Goal: Information Seeking & Learning: Learn about a topic

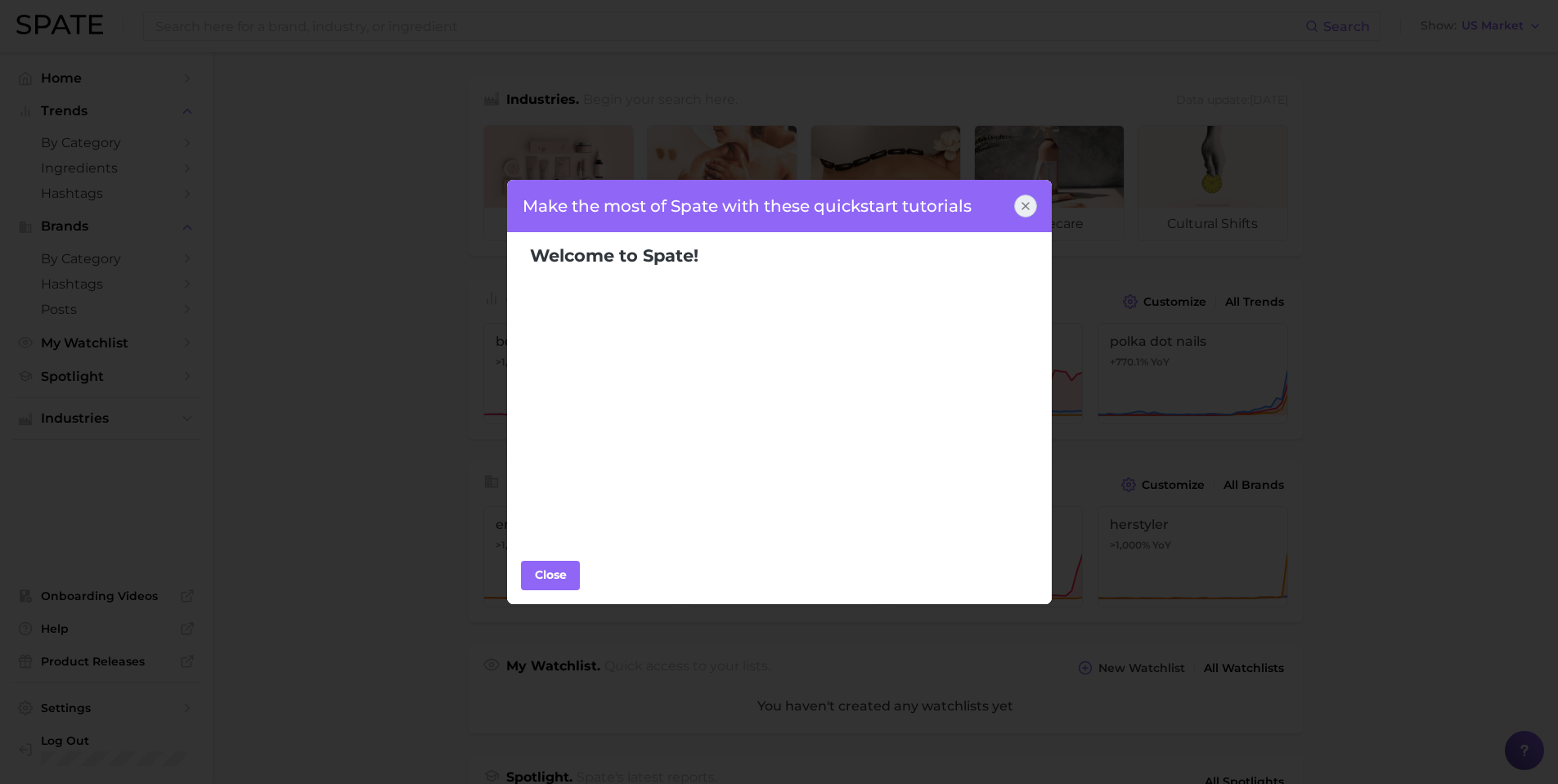
click at [1029, 201] on icon at bounding box center [1025, 206] width 13 height 13
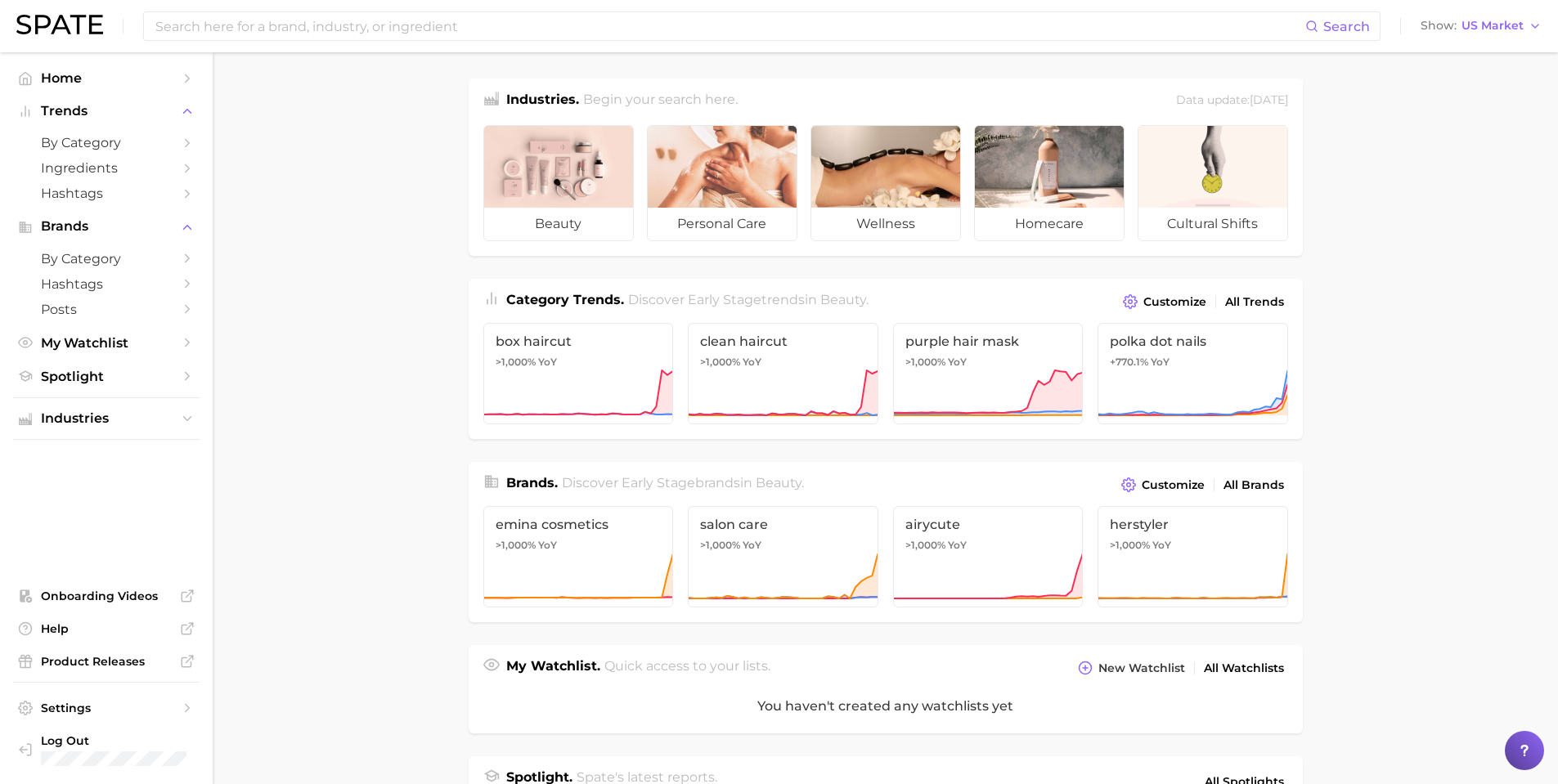
click at [1462, 136] on main "Industries. Begin your search here. Data update: August 31st, 2025 beauty perso…" at bounding box center [885, 678] width 1345 height 1252
click at [1480, 29] on span "US Market" at bounding box center [1492, 25] width 62 height 9
click at [1449, 200] on span "Global" at bounding box center [1443, 200] width 37 height 14
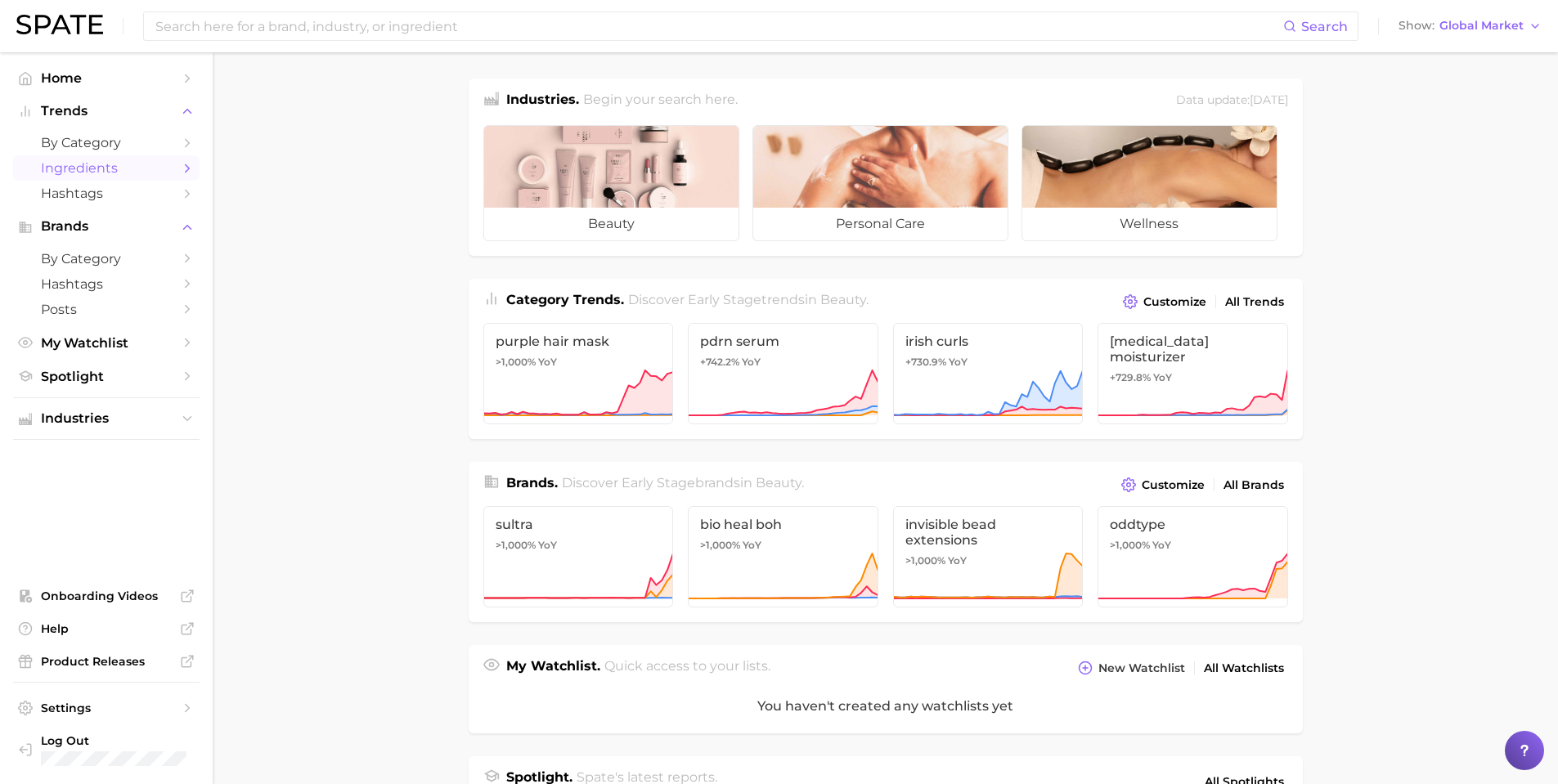
click at [104, 168] on span "Ingredients" at bounding box center [106, 168] width 130 height 16
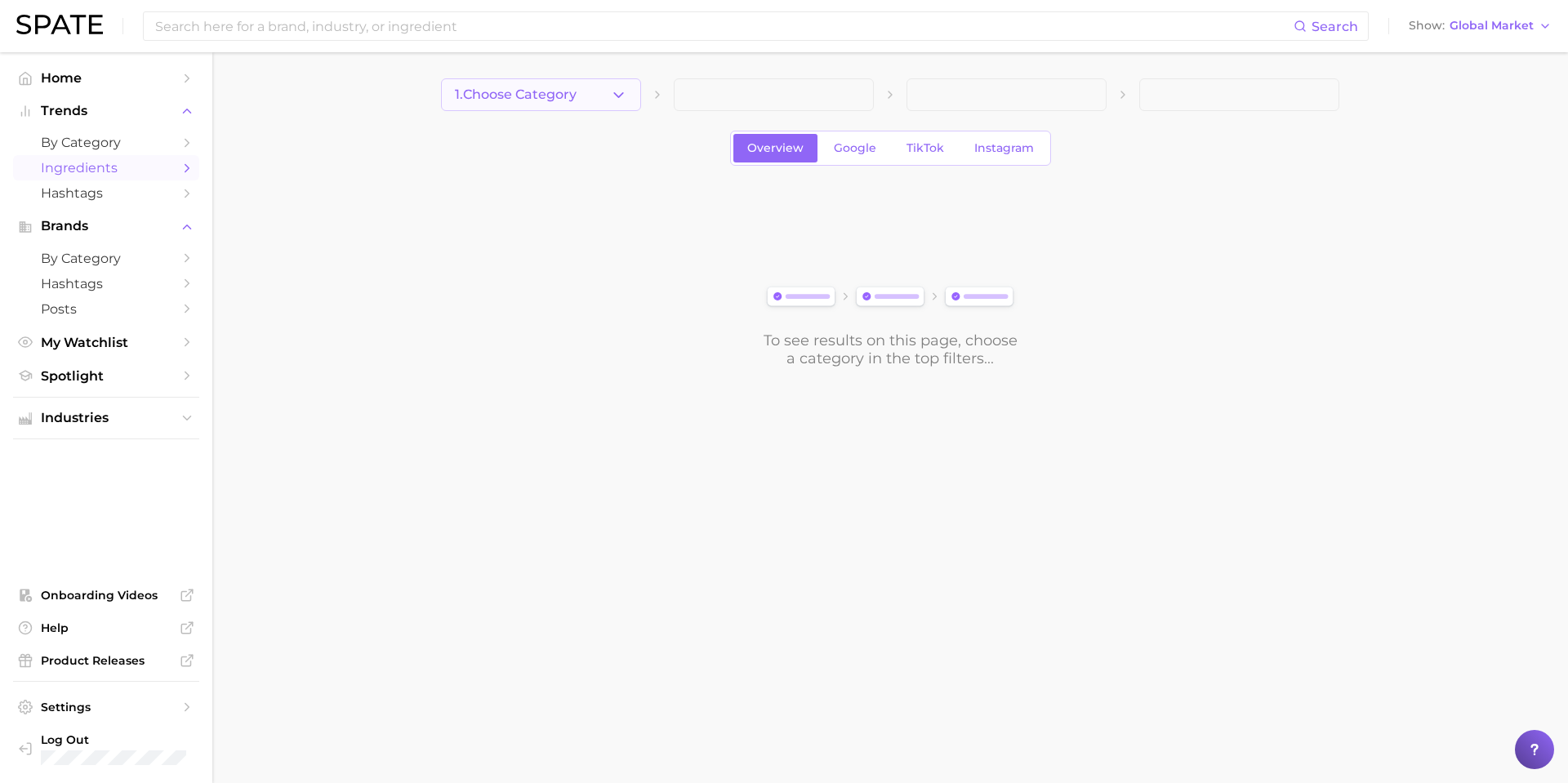
click at [552, 95] on span "1. Choose Category" at bounding box center [516, 95] width 122 height 15
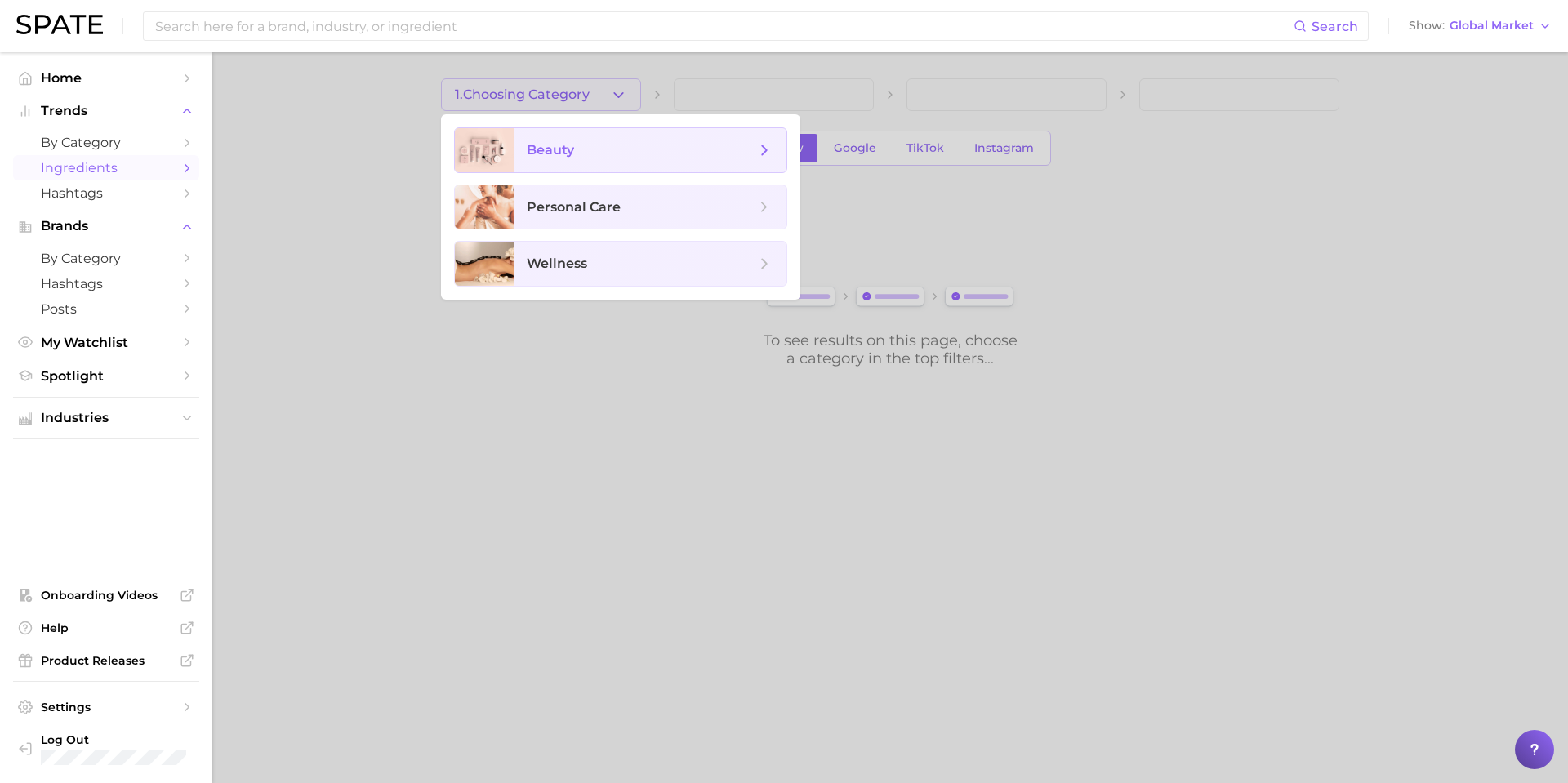
click at [583, 155] on span "beauty" at bounding box center [641, 150] width 228 height 18
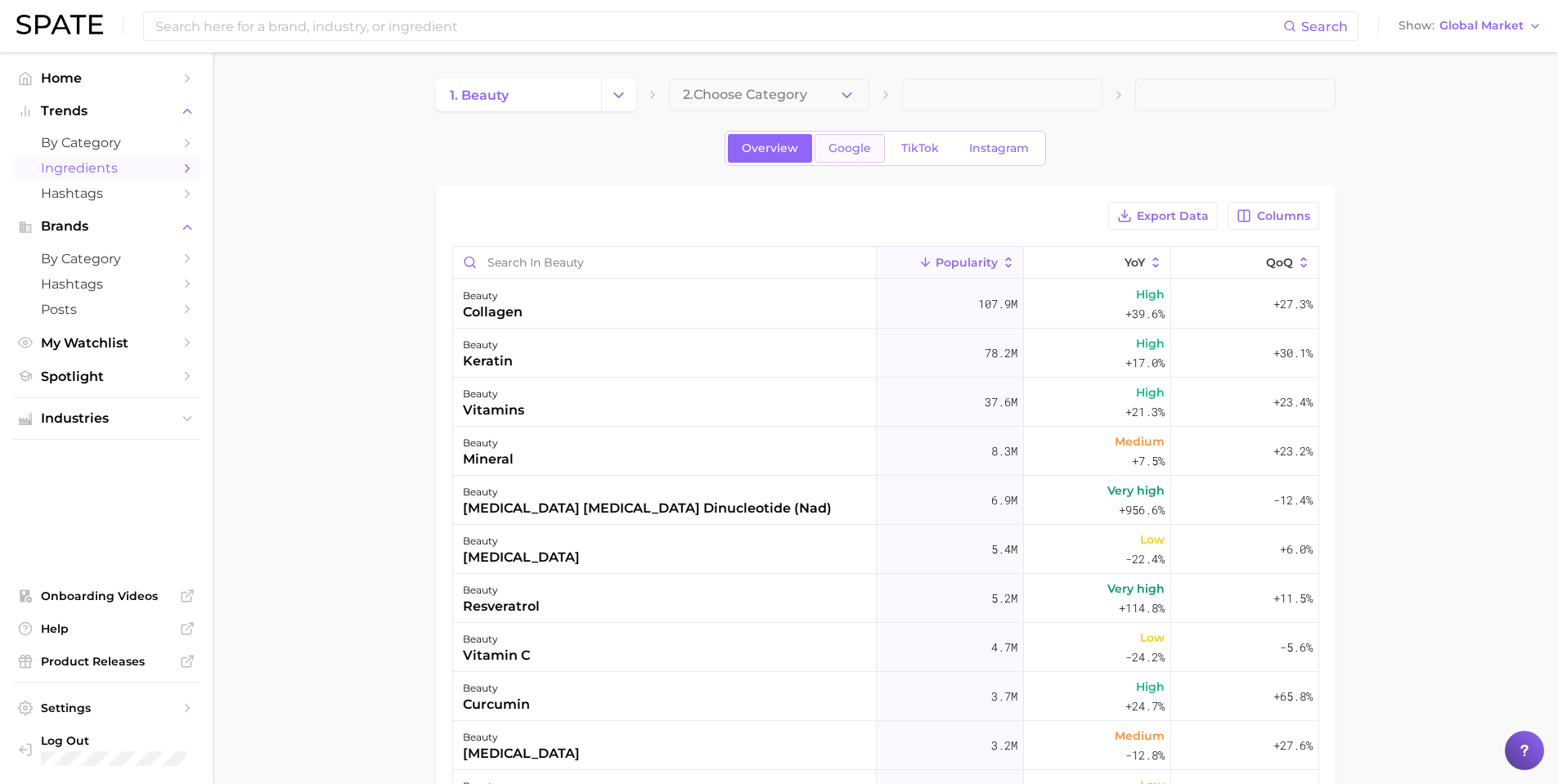
click at [856, 148] on span "Google" at bounding box center [849, 149] width 43 height 14
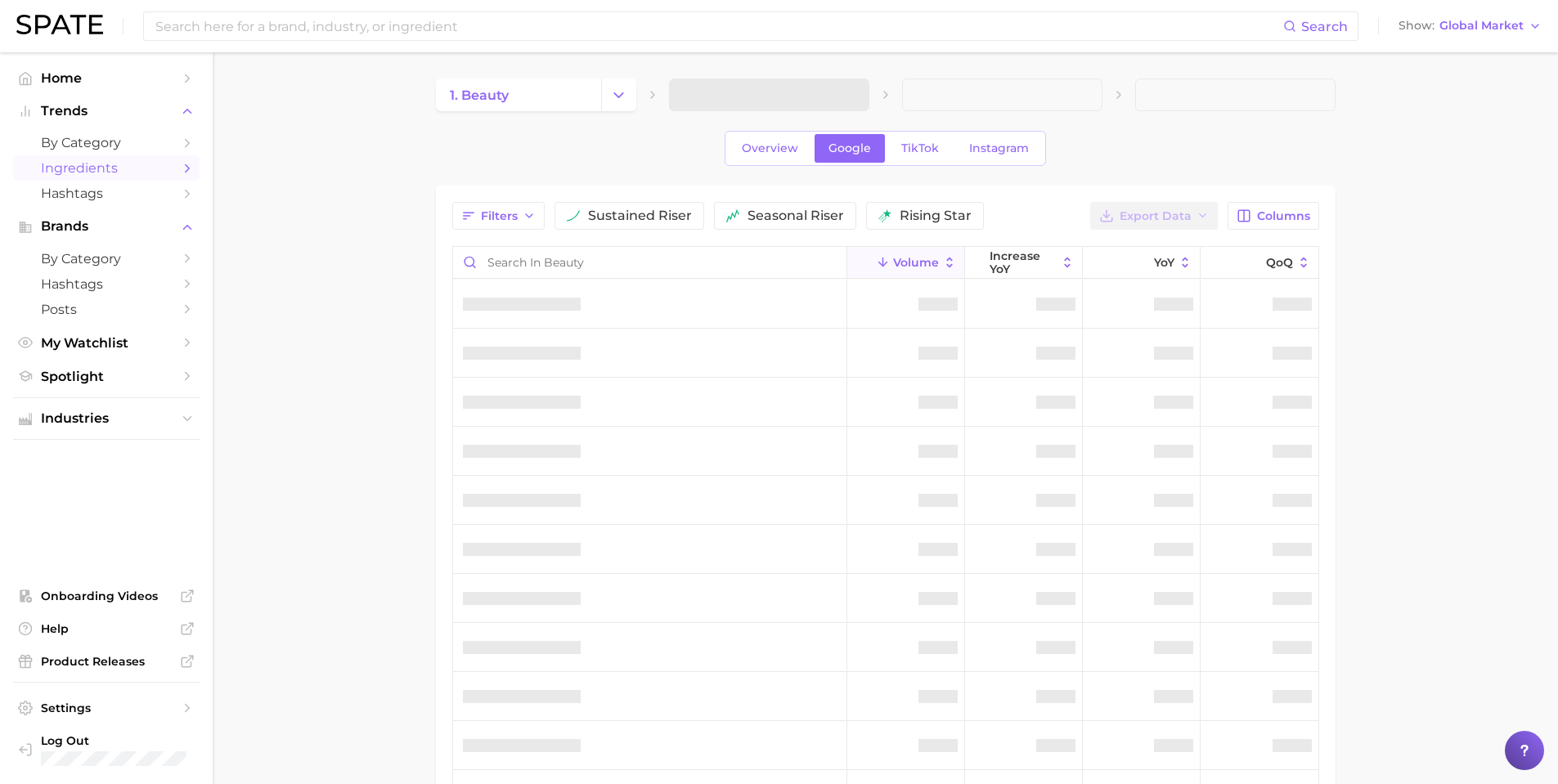
click at [790, 78] on span at bounding box center [769, 95] width 200 height 33
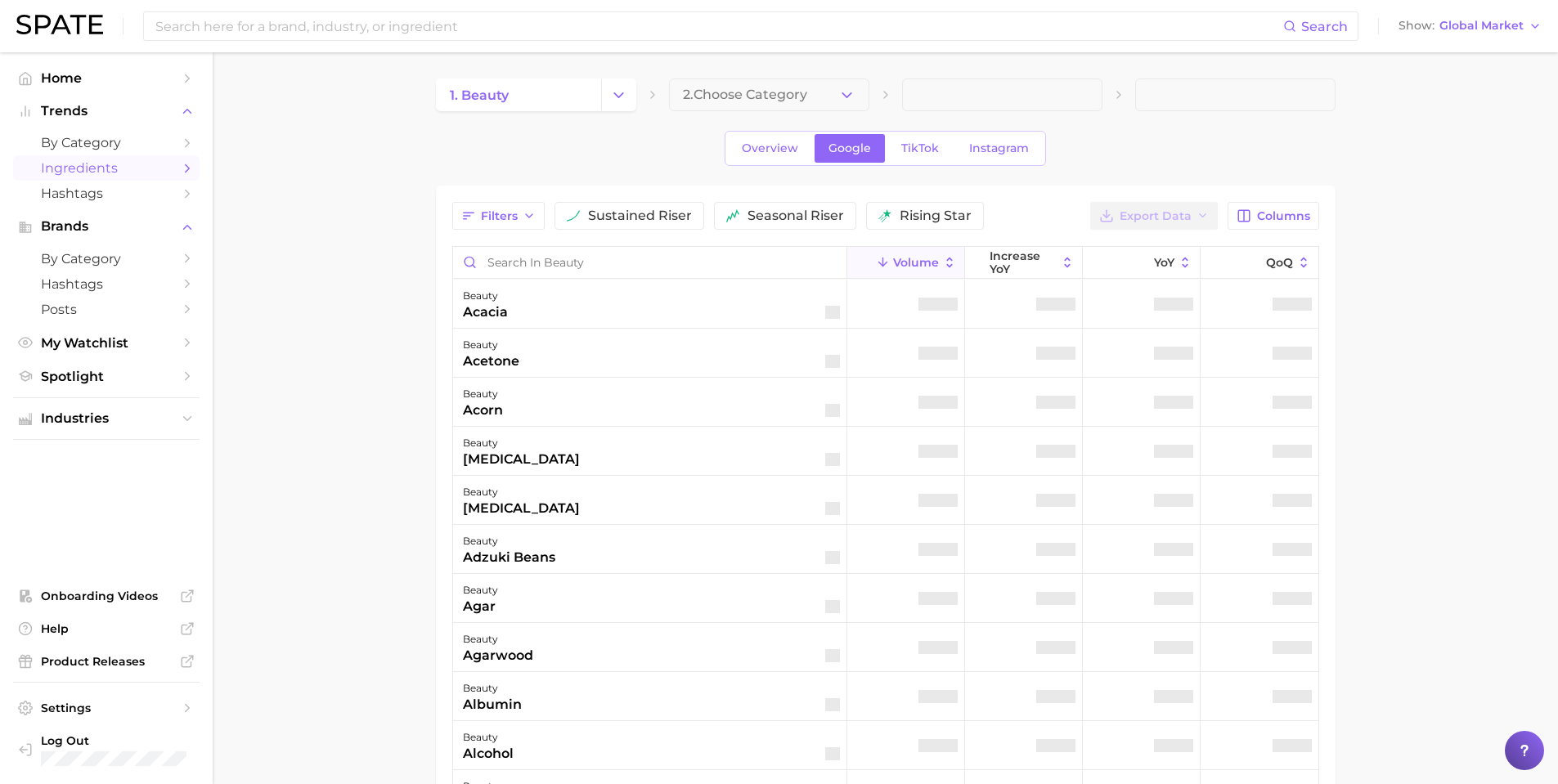
click at [791, 95] on span "2. Choose Category" at bounding box center [744, 95] width 124 height 15
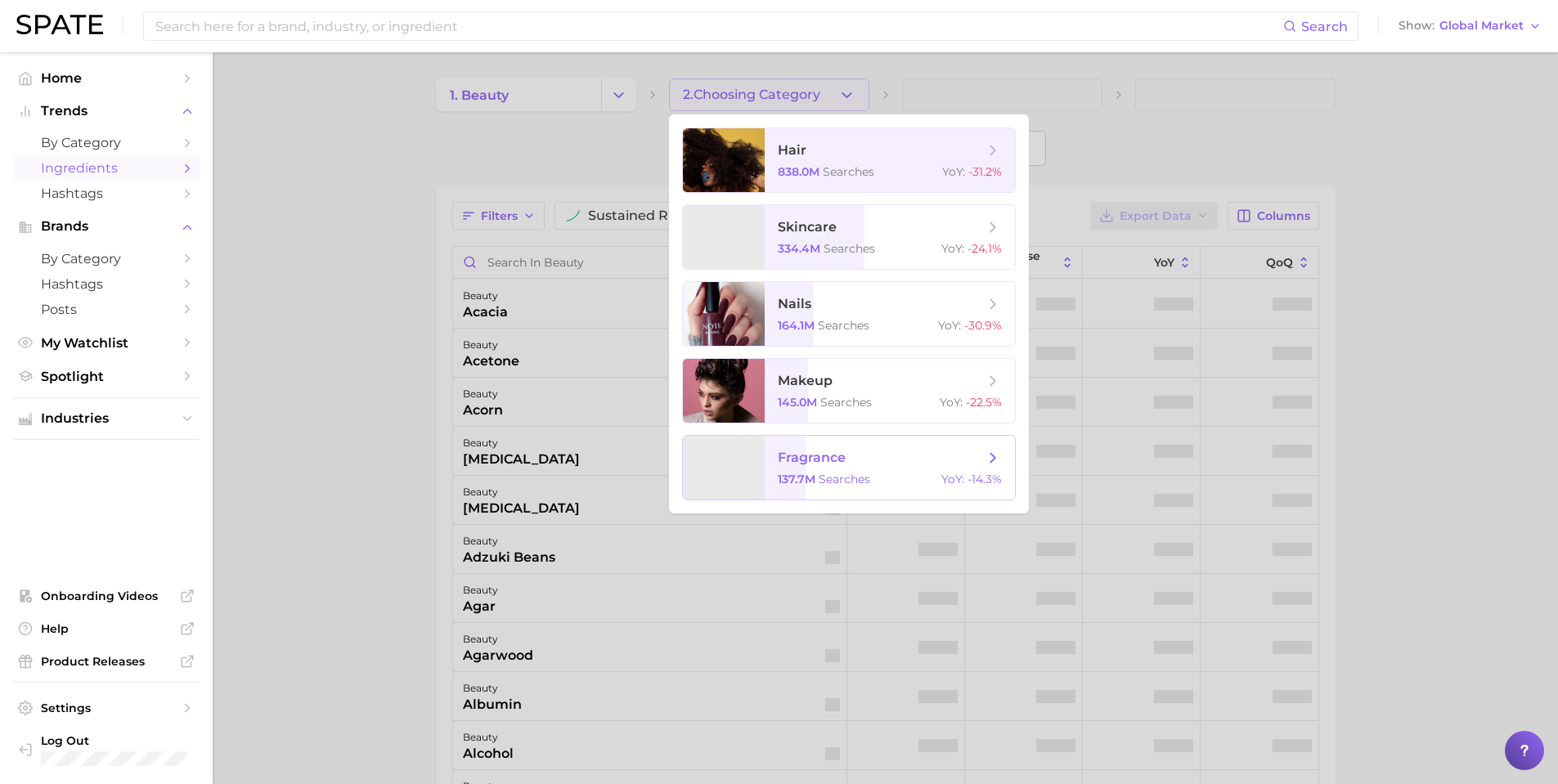
click at [820, 468] on span "fragrance 137.7m searches YoY : -14.3%" at bounding box center [889, 467] width 250 height 63
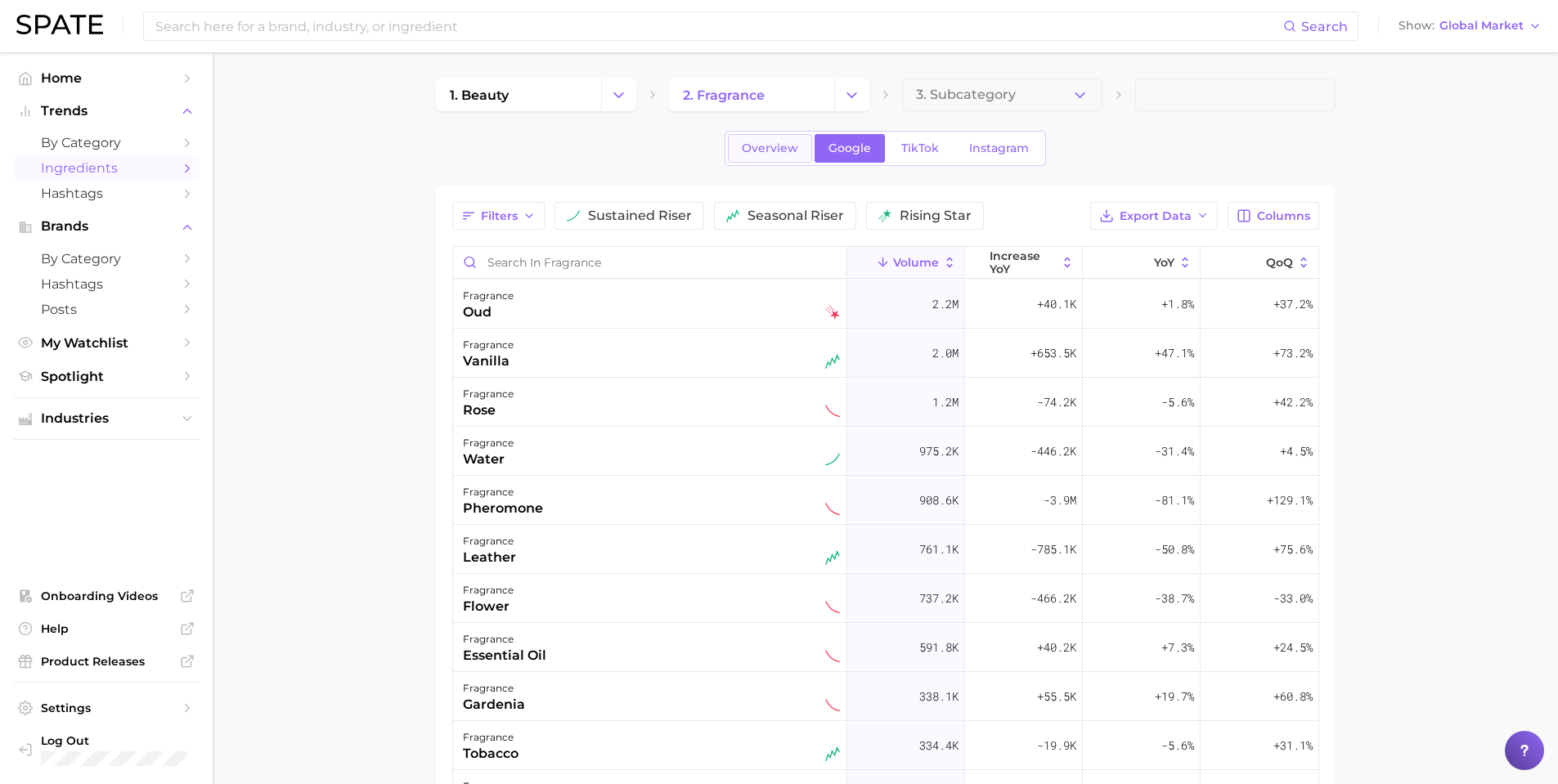
click at [760, 153] on span "Overview" at bounding box center [769, 149] width 57 height 14
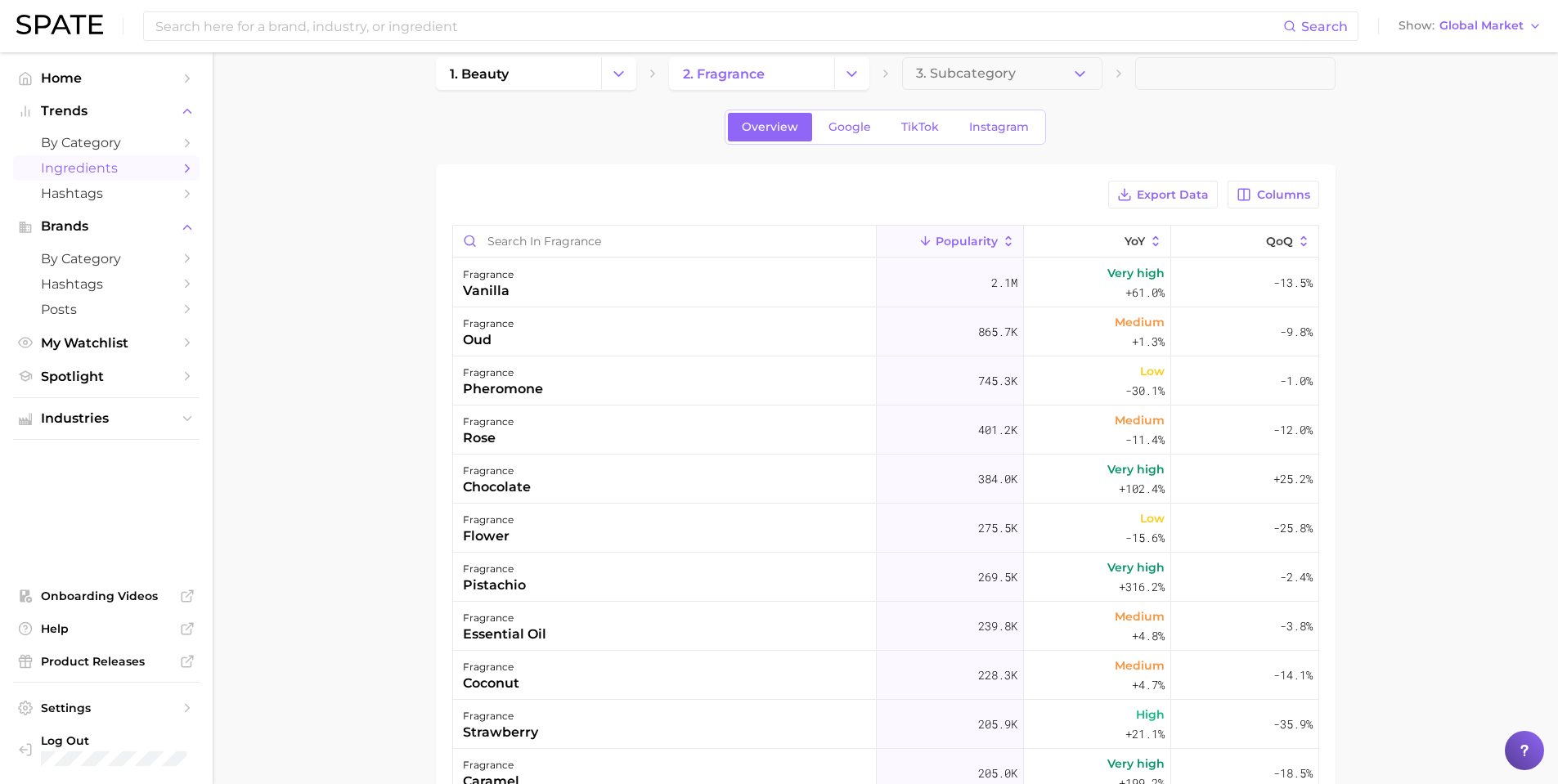
scroll to position [27, 0]
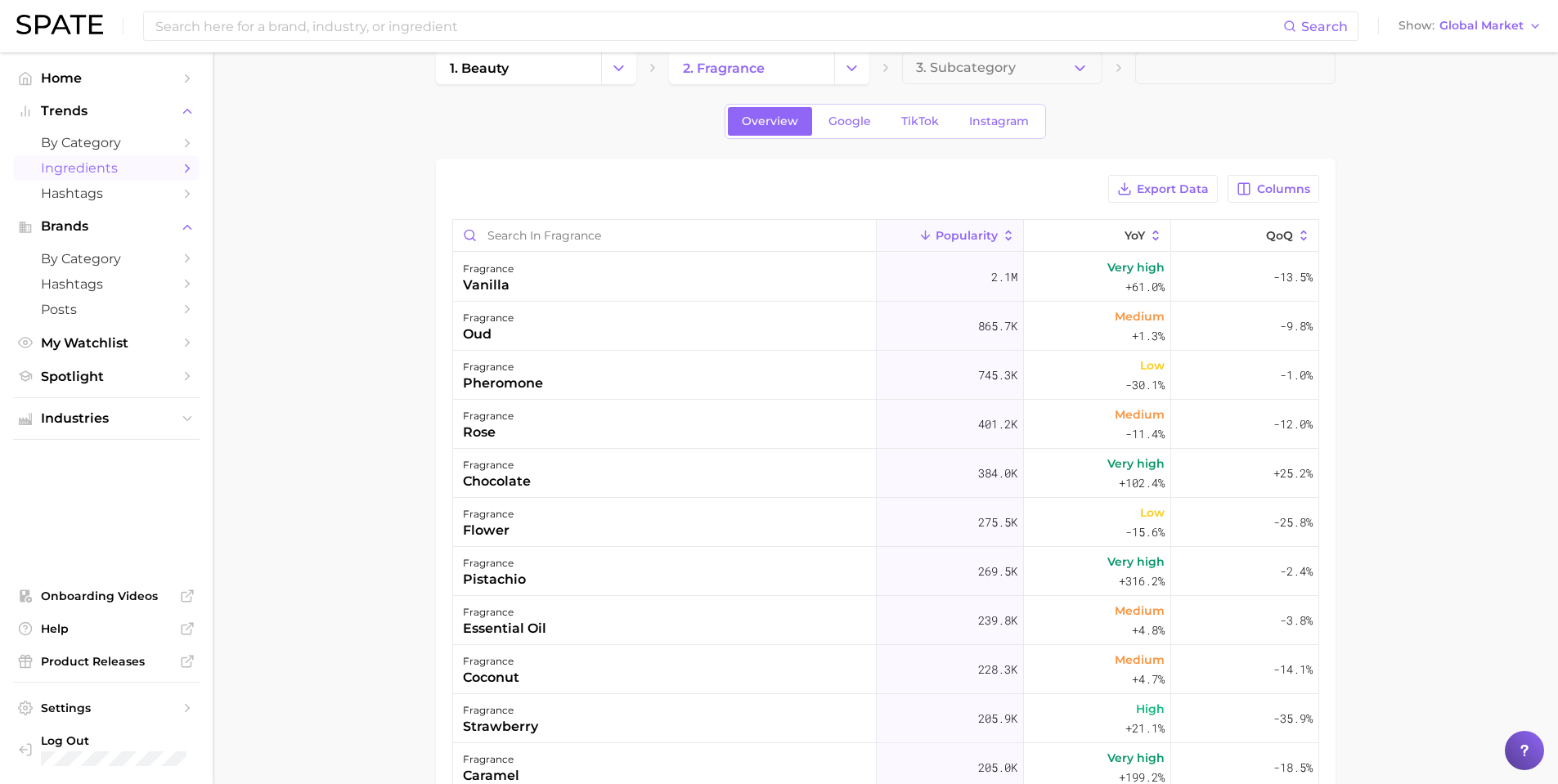
click at [373, 392] on main "1. beauty 2. fragrance 3. Subcategory Overview Google TikTok Instagram Export D…" at bounding box center [885, 563] width 1345 height 1076
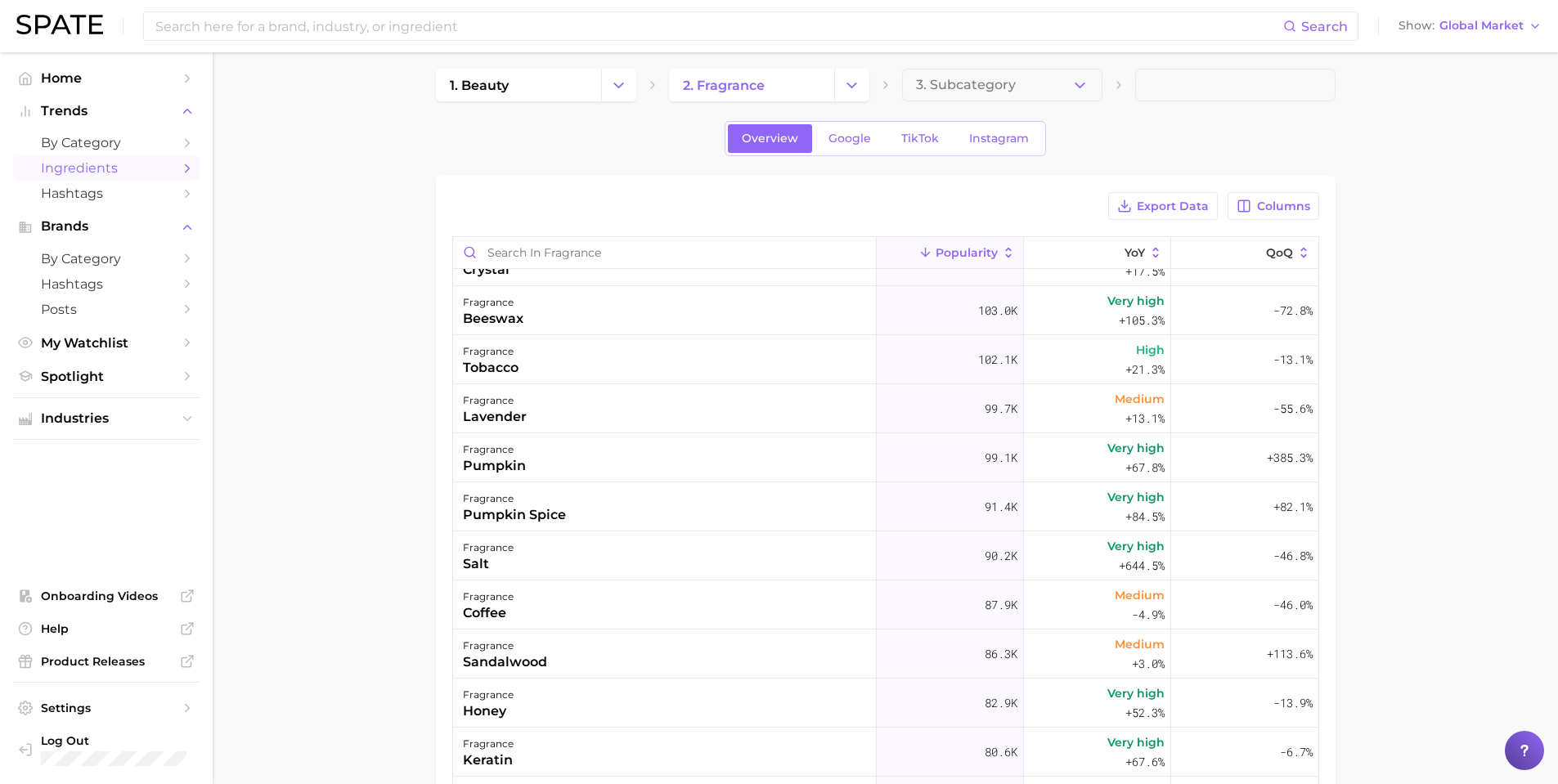
scroll to position [0, 0]
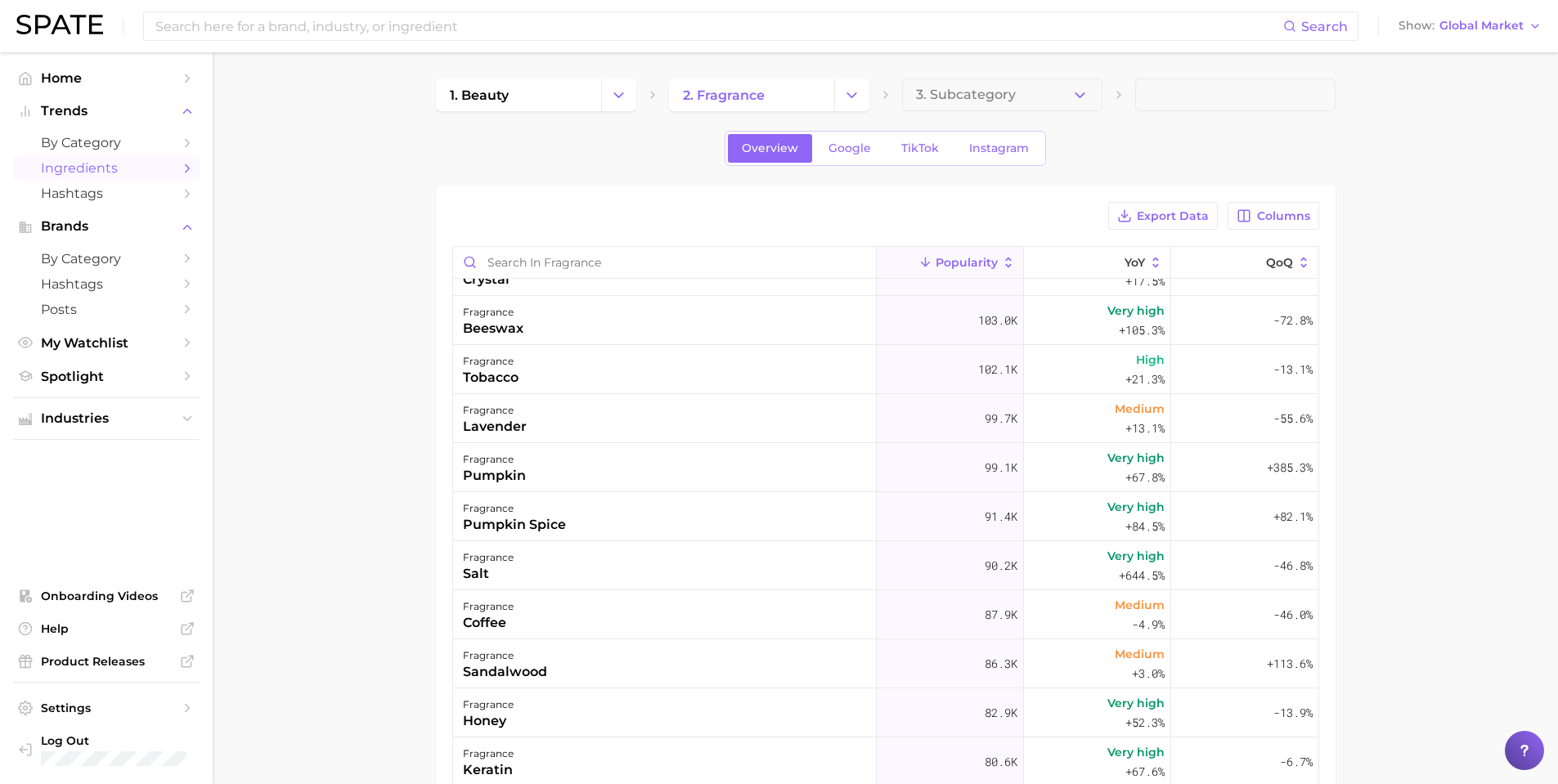
click at [307, 229] on main "1. beauty 2. fragrance 3. Subcategory Overview Google TikTok Instagram Export D…" at bounding box center [885, 590] width 1345 height 1076
drag, startPoint x: 313, startPoint y: 254, endPoint x: 275, endPoint y: 272, distance: 42.0
click at [313, 254] on main "1. beauty 2. fragrance 3. Subcategory Overview Google TikTok Instagram Export D…" at bounding box center [885, 590] width 1345 height 1076
